Goal: Task Accomplishment & Management: Manage account settings

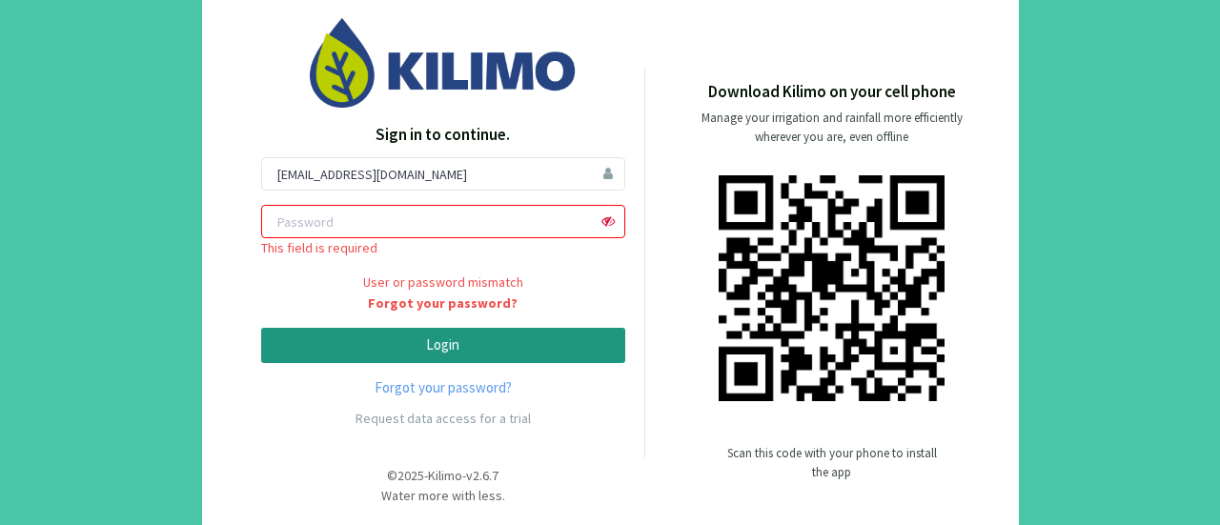
click at [608, 222] on span at bounding box center [608, 221] width 33 height 33
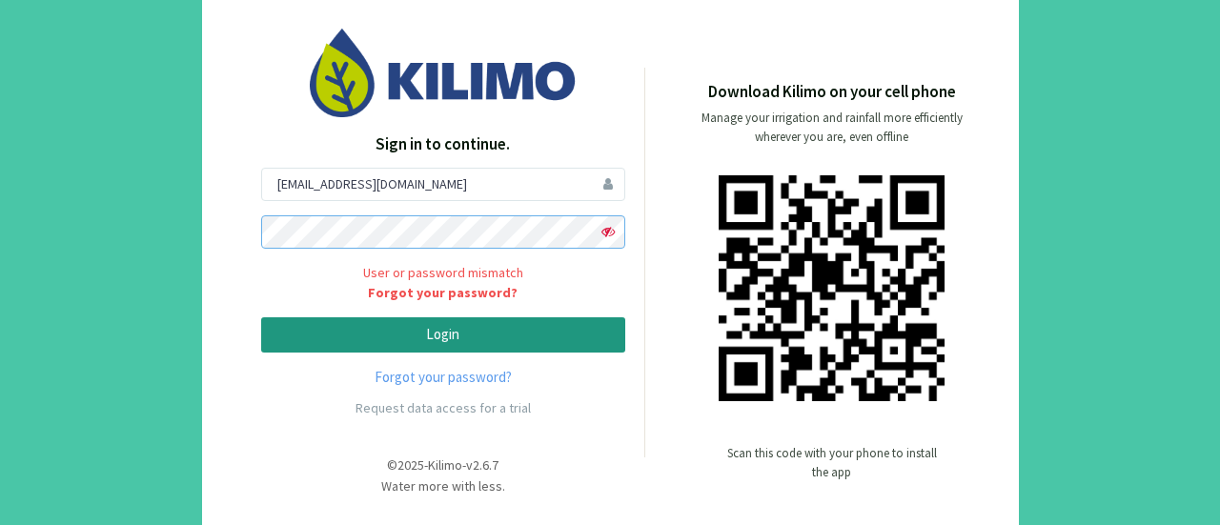
click at [261, 317] on button "Login" at bounding box center [443, 334] width 364 height 35
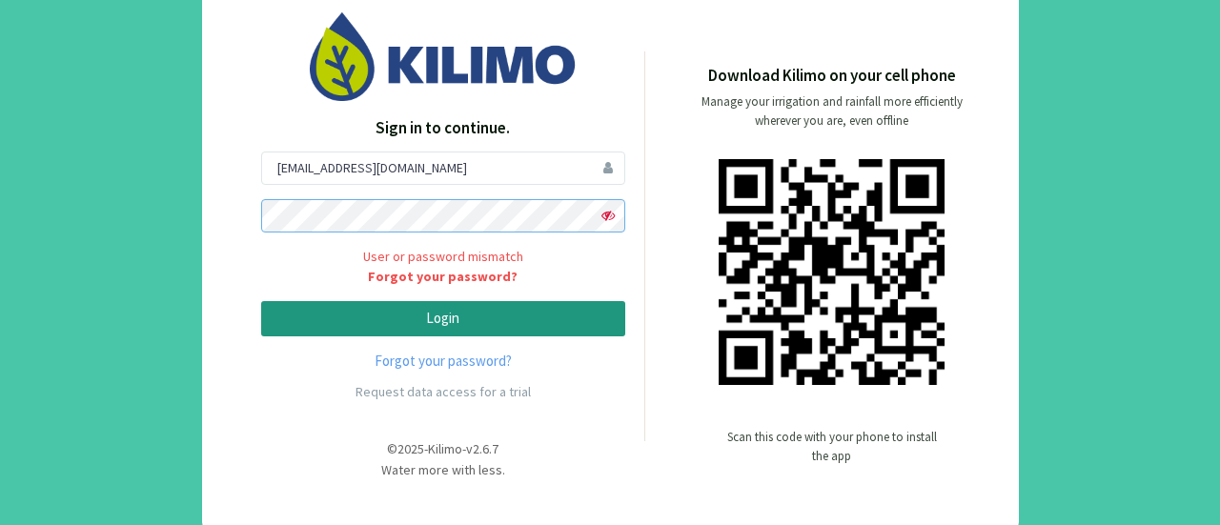
scroll to position [21, 0]
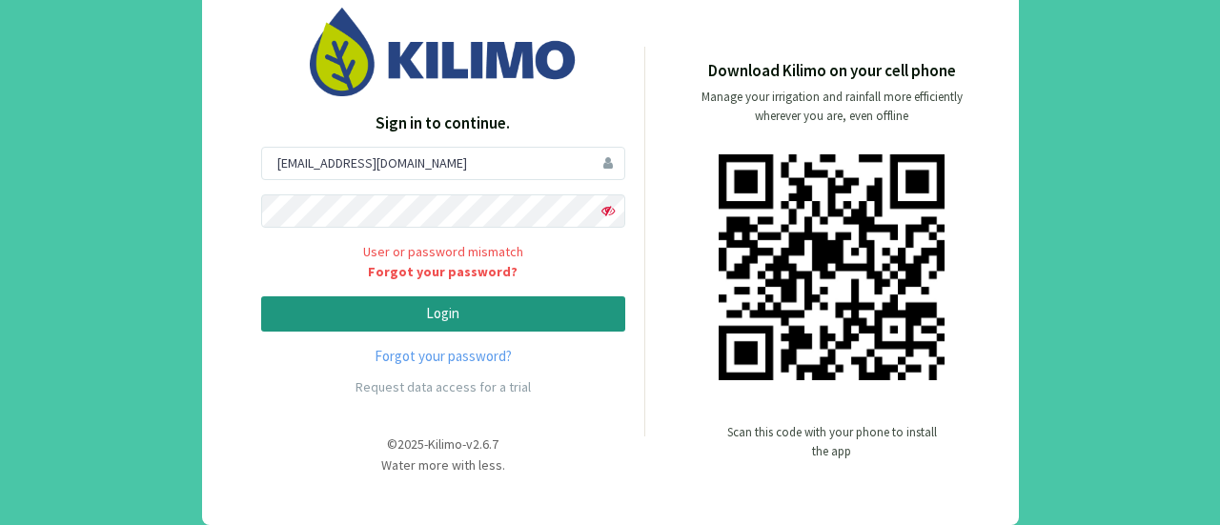
click at [499, 308] on p "Login" at bounding box center [443, 314] width 332 height 22
click at [494, 320] on p "Login" at bounding box center [443, 314] width 332 height 22
click at [253, 200] on div "Sign in to continue. [EMAIL_ADDRESS][DOMAIN_NAME] User or password mismatch For…" at bounding box center [443, 242] width 402 height 468
click at [261, 296] on button "Login" at bounding box center [443, 313] width 364 height 35
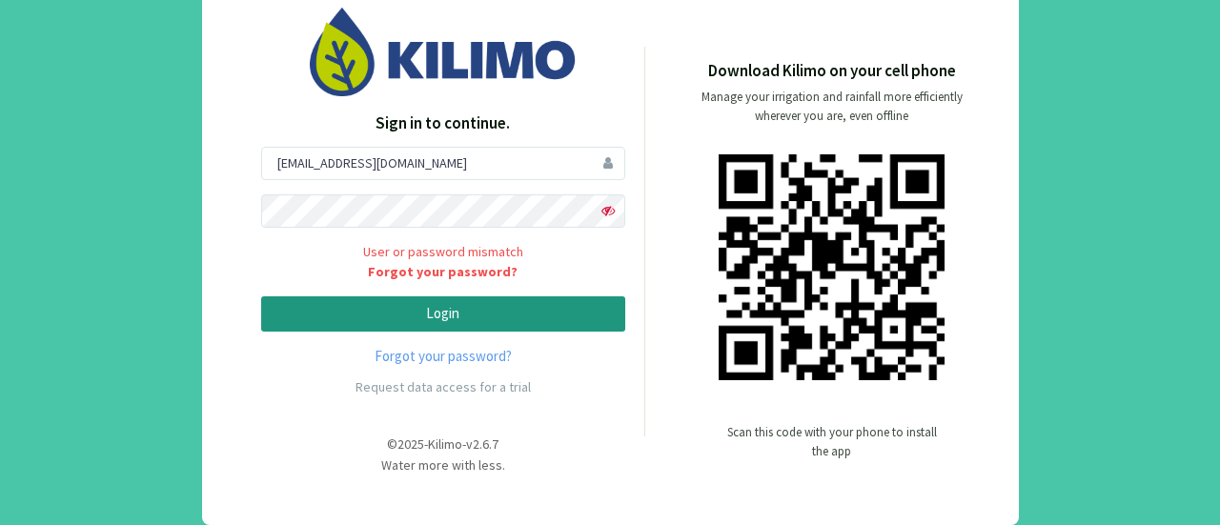
click at [608, 208] on span at bounding box center [608, 210] width 33 height 33
click at [530, 310] on p "Login" at bounding box center [443, 314] width 332 height 22
click at [502, 159] on input "[EMAIL_ADDRESS][DOMAIN_NAME]" at bounding box center [443, 163] width 364 height 33
click at [602, 164] on input "[EMAIL_ADDRESS][DOMAIN_NAME]" at bounding box center [443, 163] width 364 height 33
click at [602, 212] on span at bounding box center [608, 210] width 33 height 33
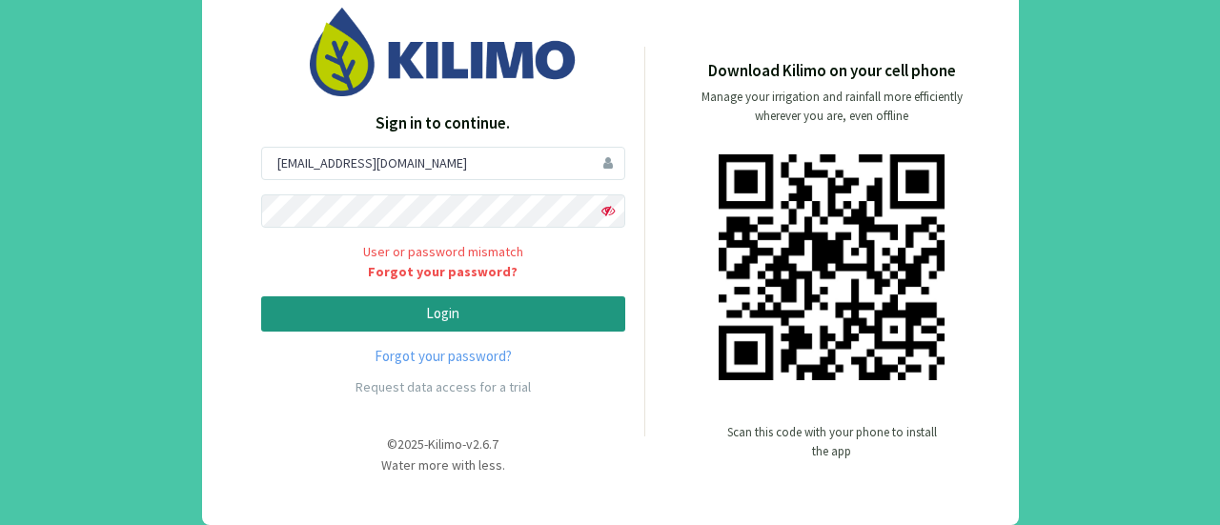
click at [422, 307] on p "Login" at bounding box center [443, 314] width 332 height 22
click at [261, 296] on button "Login" at bounding box center [443, 313] width 364 height 35
